Goal: Obtain resource: Download file/media

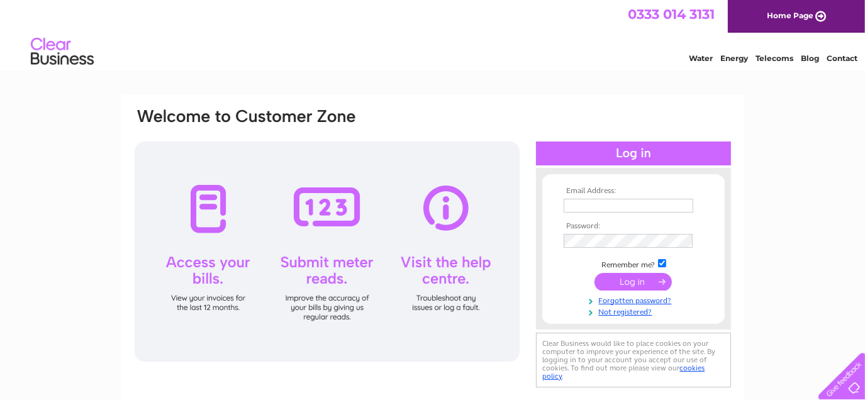
type input "[EMAIL_ADDRESS][DOMAIN_NAME]"
click at [638, 283] on input "submit" at bounding box center [633, 282] width 77 height 18
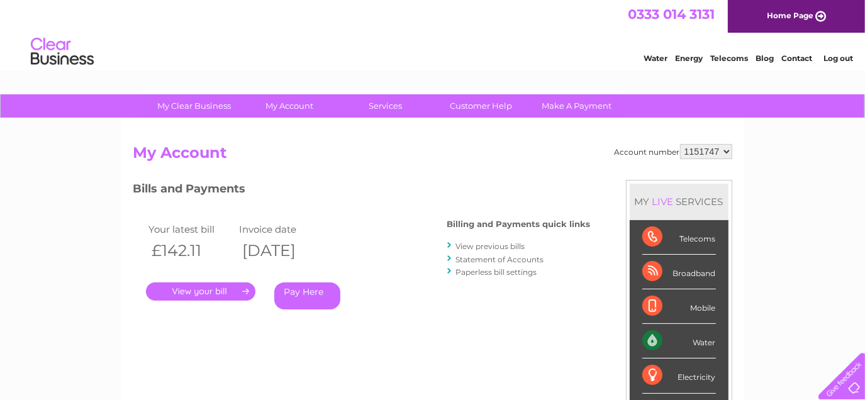
click at [478, 244] on link "View previous bills" at bounding box center [490, 246] width 69 height 9
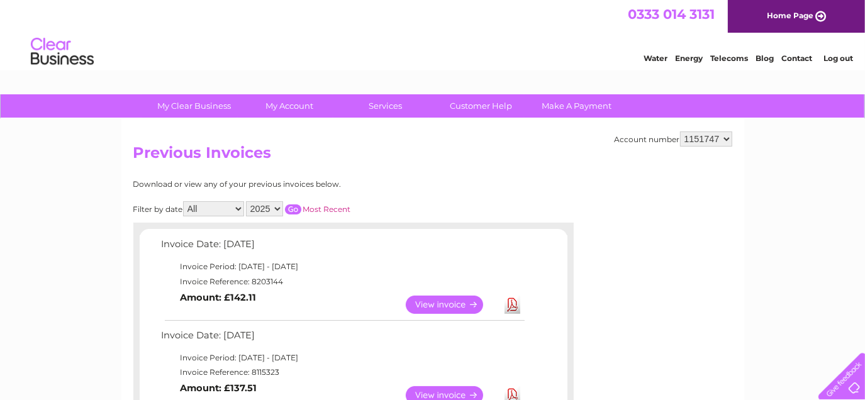
click at [505, 389] on link "Download" at bounding box center [513, 395] width 16 height 18
